Goal: Task Accomplishment & Management: Complete application form

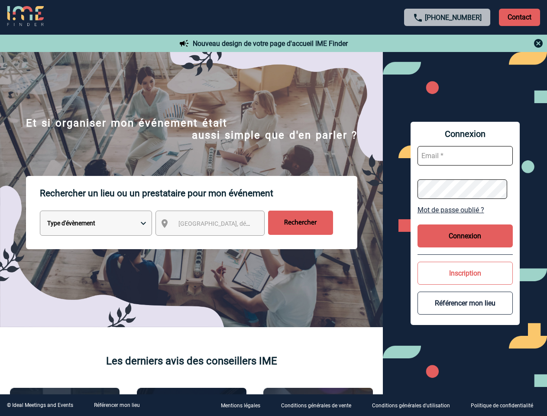
click at [273, 208] on p "Rechercher un lieu ou un prestataire pour mon événement" at bounding box center [199, 193] width 318 height 35
click at [520, 17] on p "Contact" at bounding box center [519, 17] width 41 height 17
click at [448, 43] on div at bounding box center [447, 43] width 193 height 10
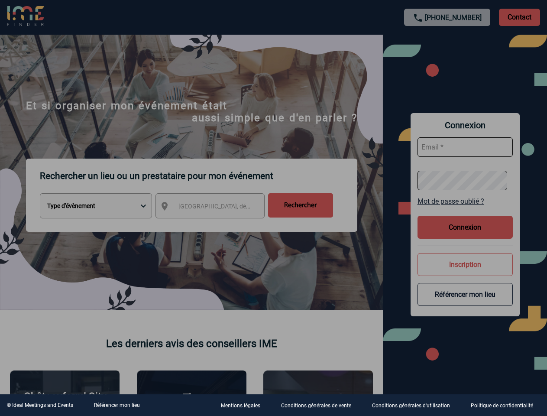
click at [218, 225] on div at bounding box center [273, 208] width 547 height 416
click at [465, 210] on div at bounding box center [273, 208] width 547 height 416
click at [465, 236] on div at bounding box center [273, 208] width 547 height 416
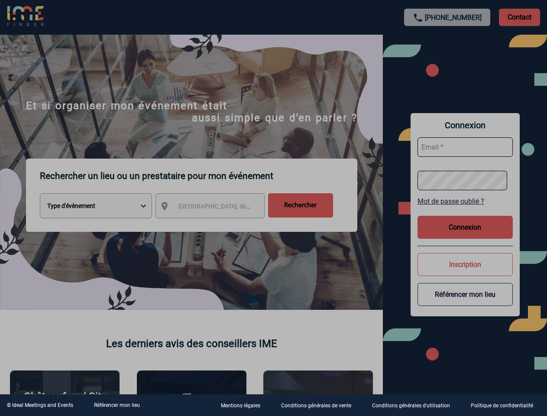
click at [465, 273] on div at bounding box center [273, 208] width 547 height 416
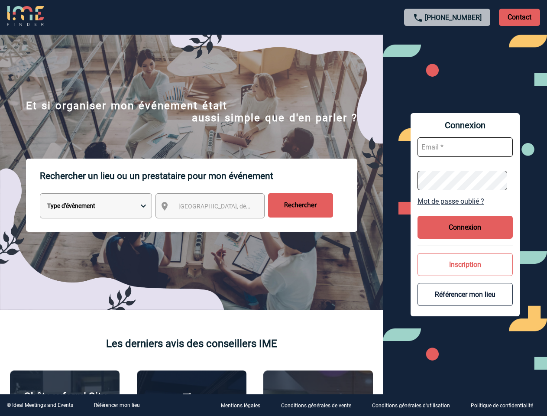
click at [465, 303] on button "Référencer mon lieu" at bounding box center [465, 294] width 95 height 23
click at [117, 405] on link "Référencer mon lieu" at bounding box center [117, 405] width 46 height 6
